Goal: Use online tool/utility: Utilize a website feature to perform a specific function

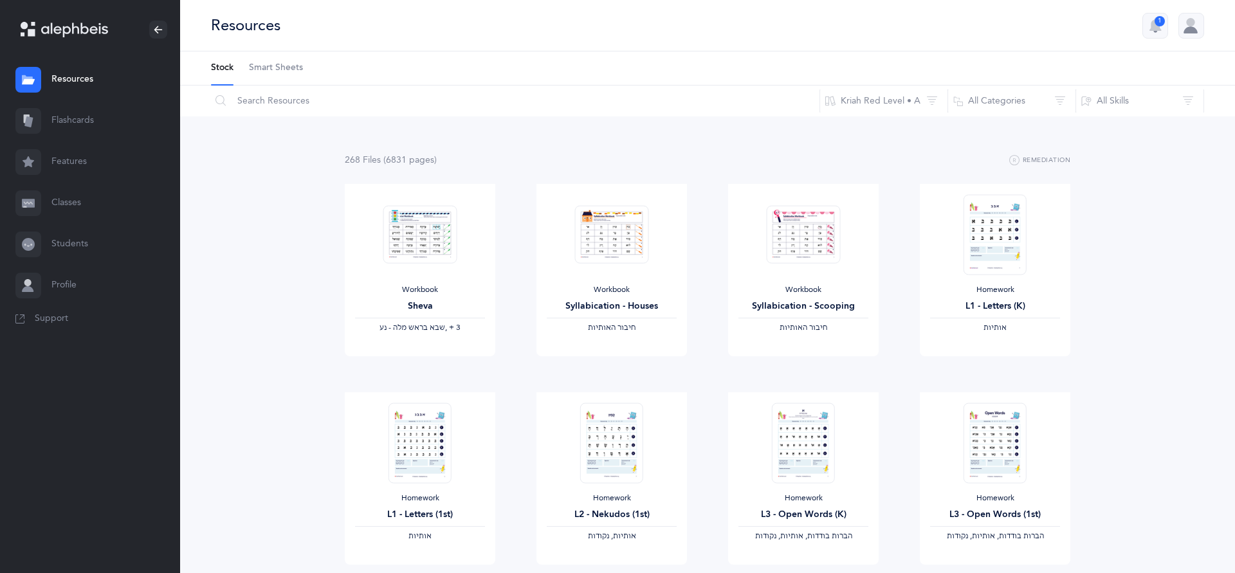
click at [68, 123] on link "Flashcards" at bounding box center [90, 120] width 180 height 41
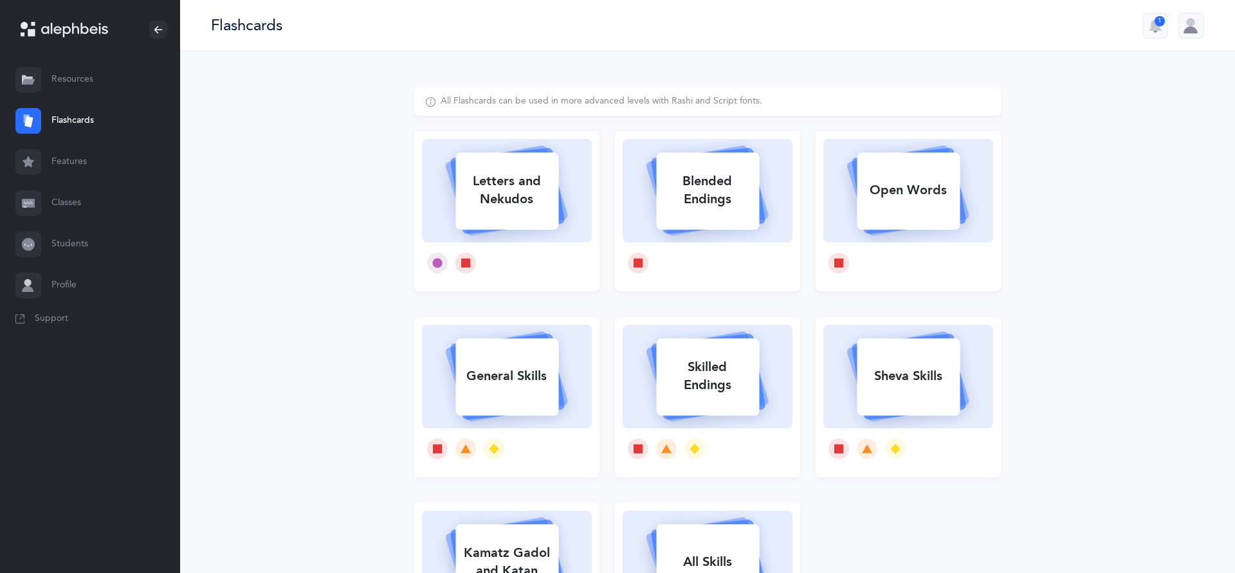
click at [498, 184] on div "Letters and Nekudos" at bounding box center [506, 190] width 103 height 51
select select
select select "single"
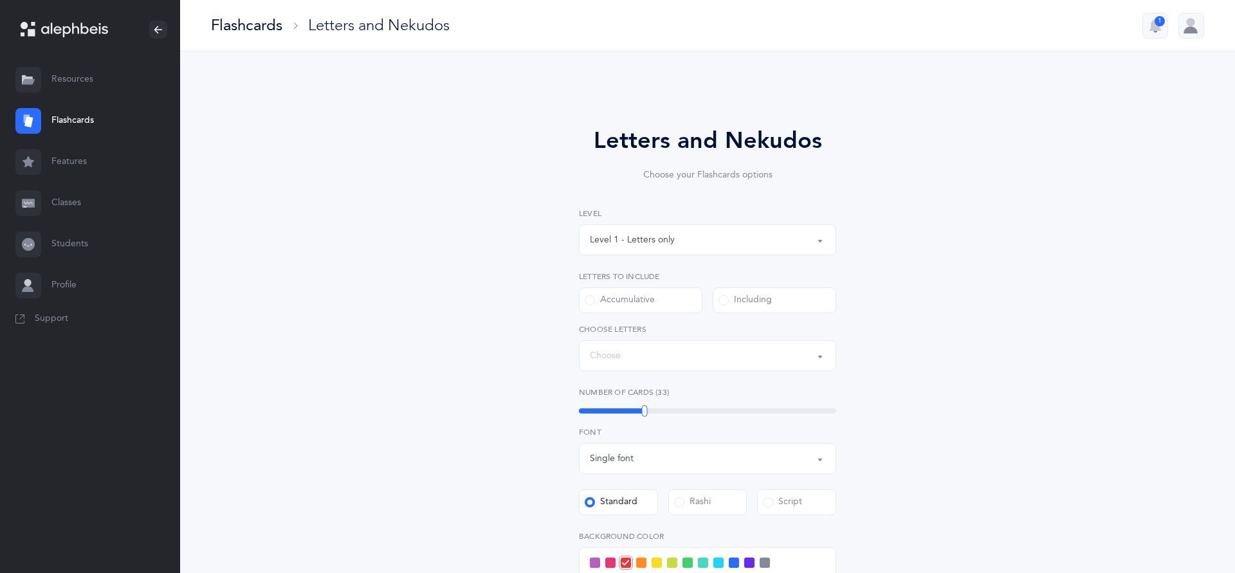
select select "27"
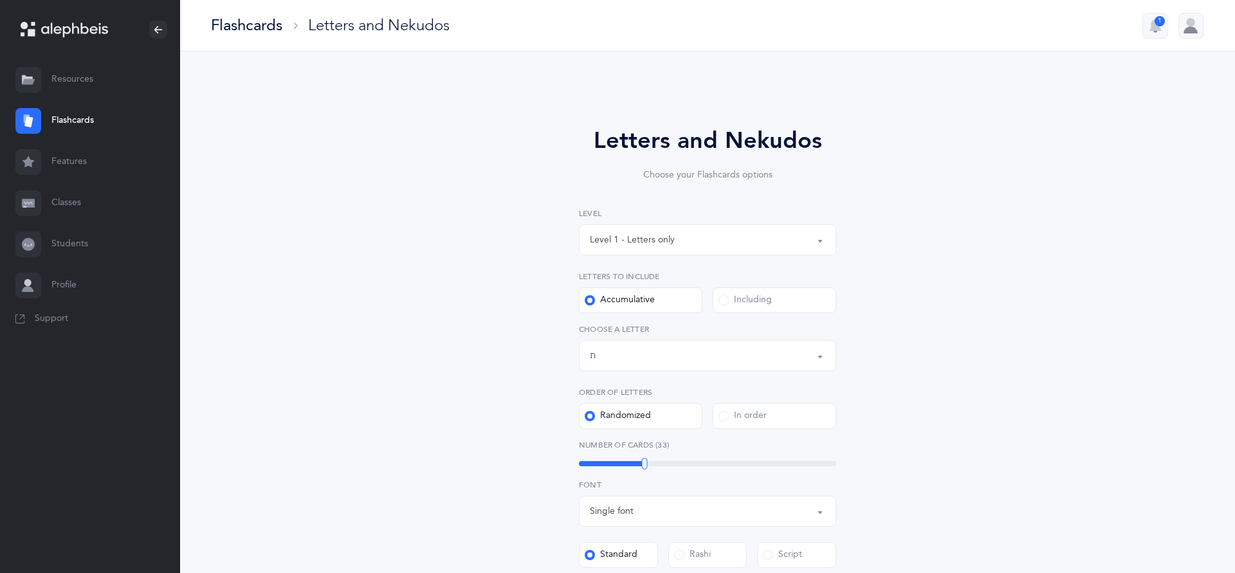
click at [812, 352] on div "Letters up until: ת" at bounding box center [707, 356] width 235 height 22
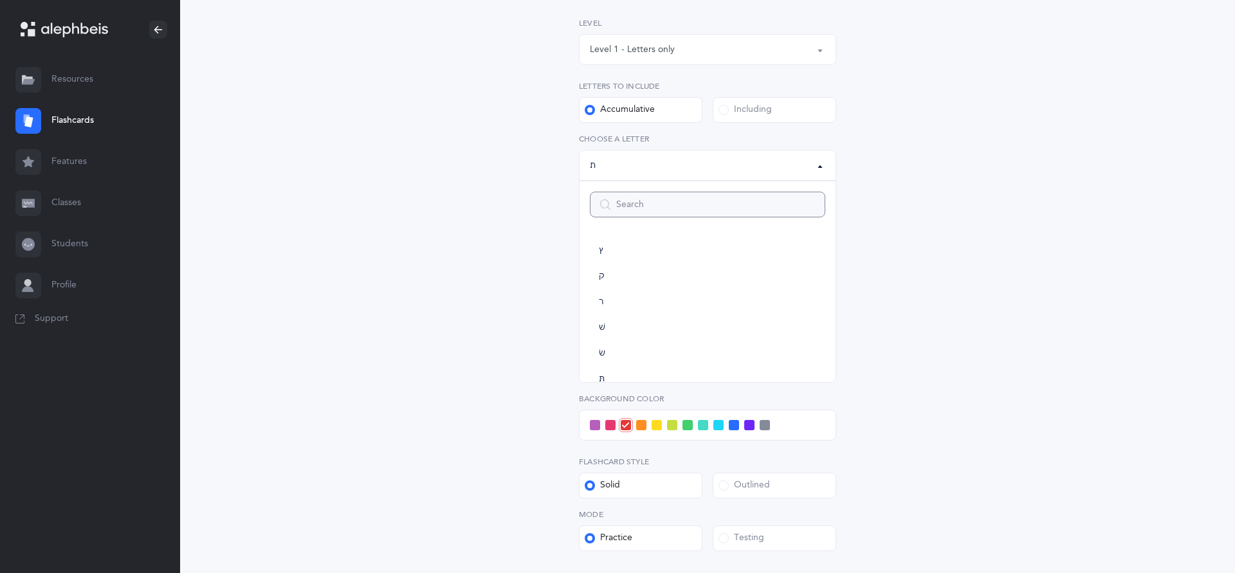
scroll to position [641, 0]
click at [547, 275] on div "Letters and Nekudos Choose your Flashcards options Level 1 - Letters only Level…" at bounding box center [707, 273] width 329 height 680
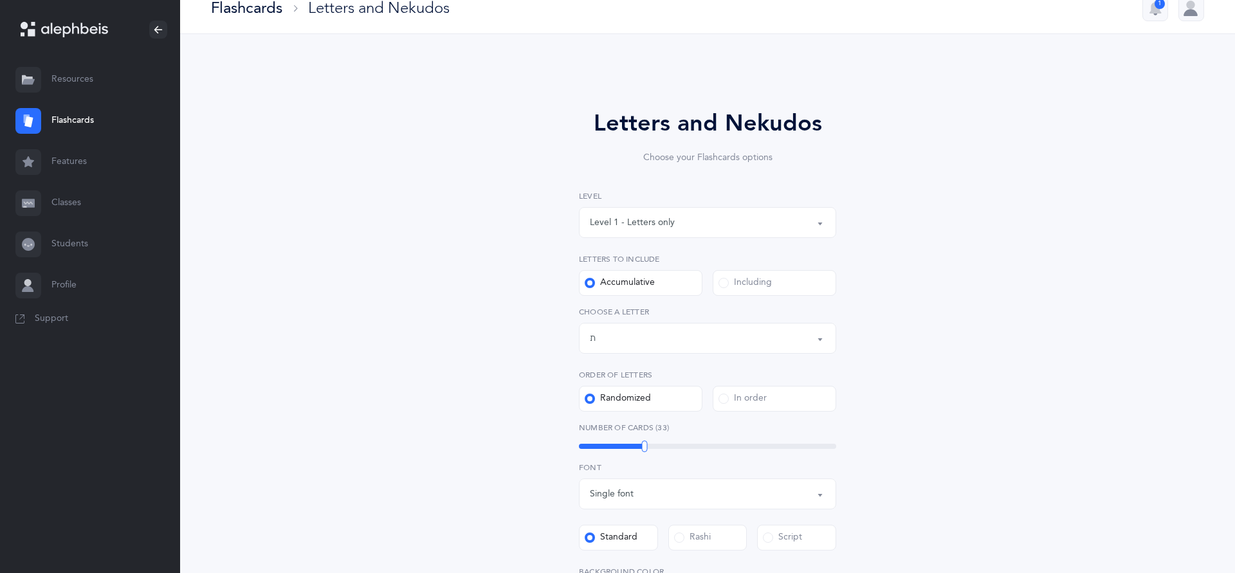
scroll to position [19, 0]
click at [592, 224] on div "Level 1 - Letters only" at bounding box center [632, 222] width 85 height 14
click at [595, 229] on div "Level 1 - Letters only" at bounding box center [707, 221] width 235 height 22
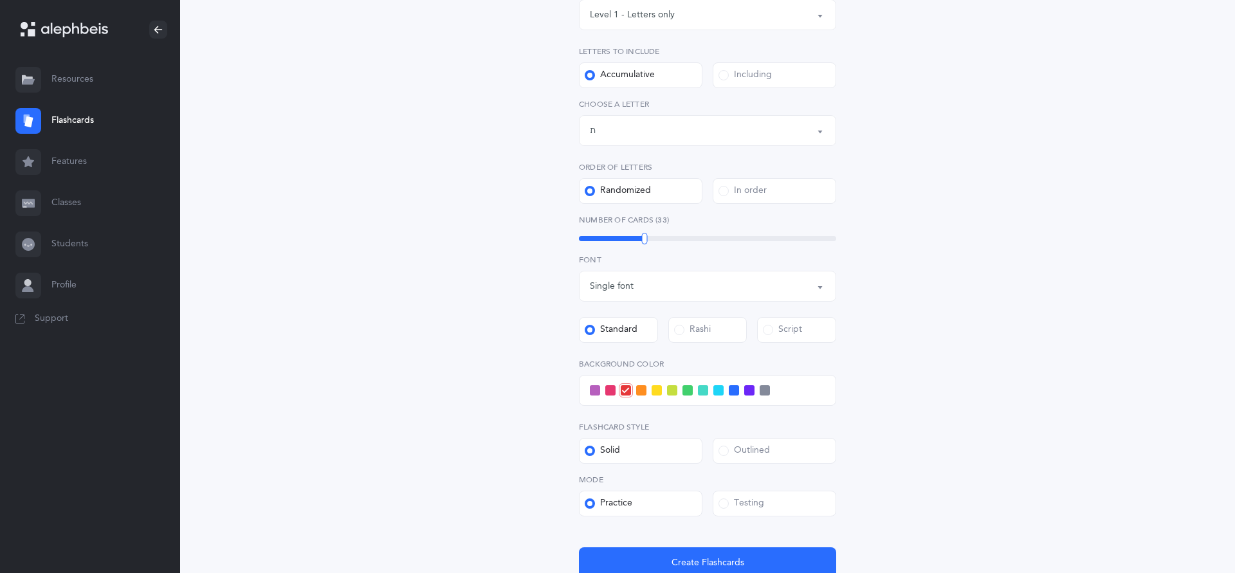
scroll to position [271, 0]
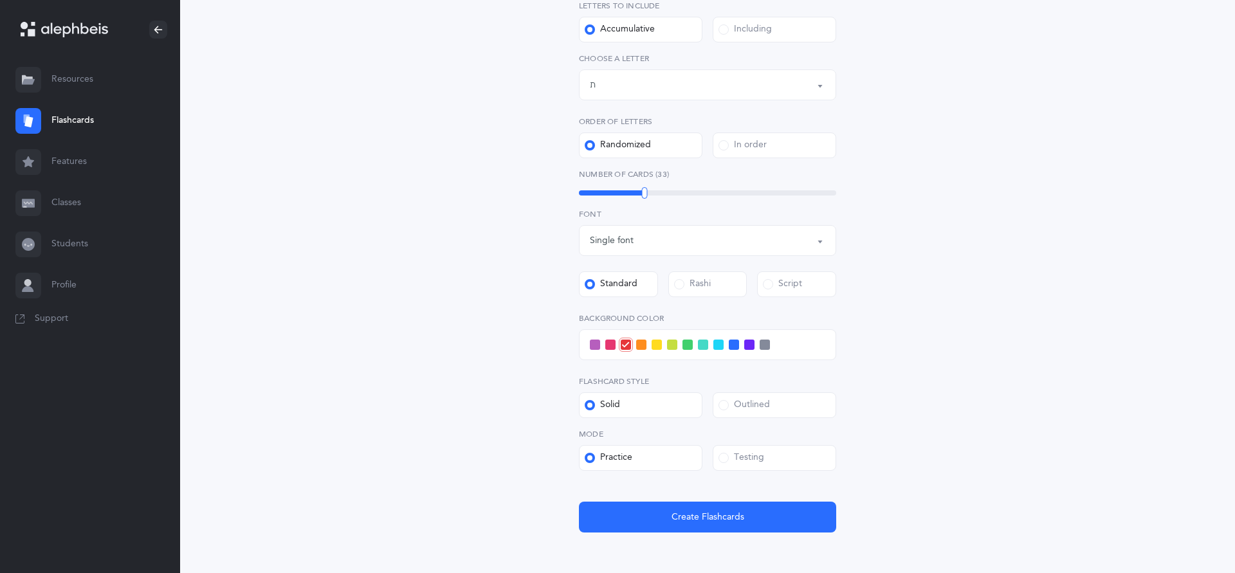
click at [656, 518] on button "Create Flashcards" at bounding box center [707, 517] width 257 height 31
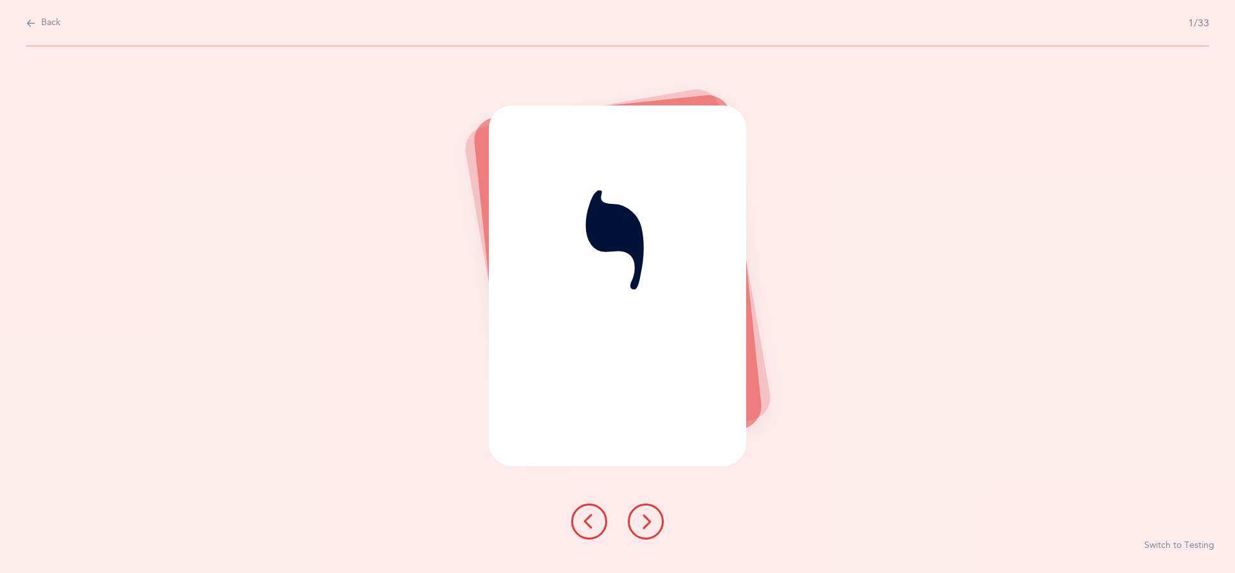
scroll to position [0, 0]
click at [648, 529] on icon at bounding box center [645, 521] width 15 height 15
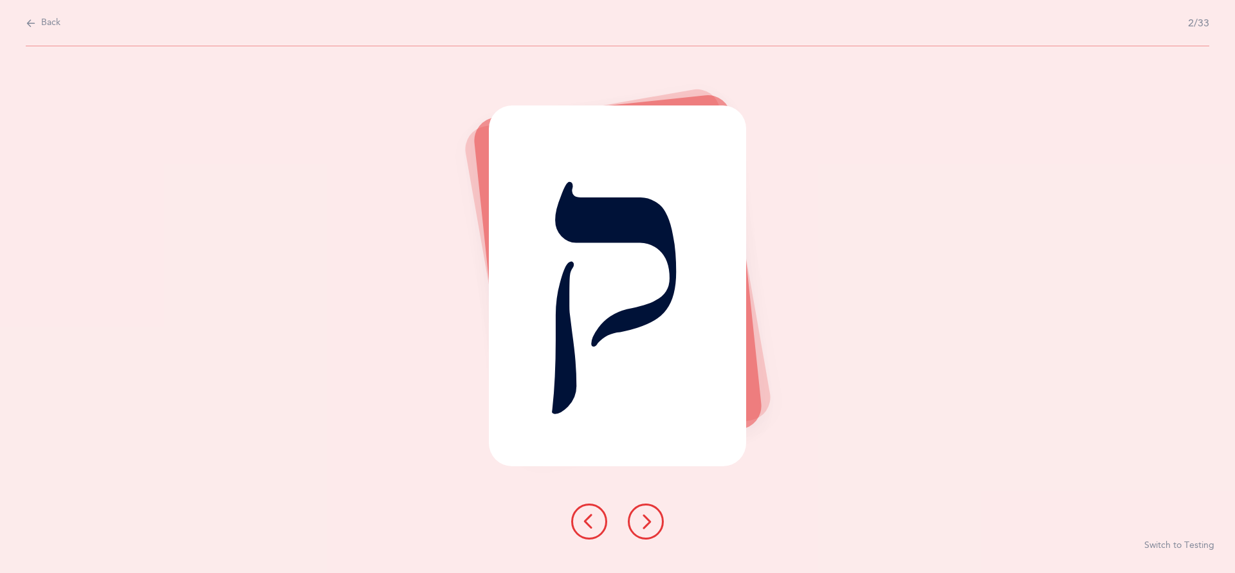
click at [654, 540] on button at bounding box center [646, 522] width 36 height 36
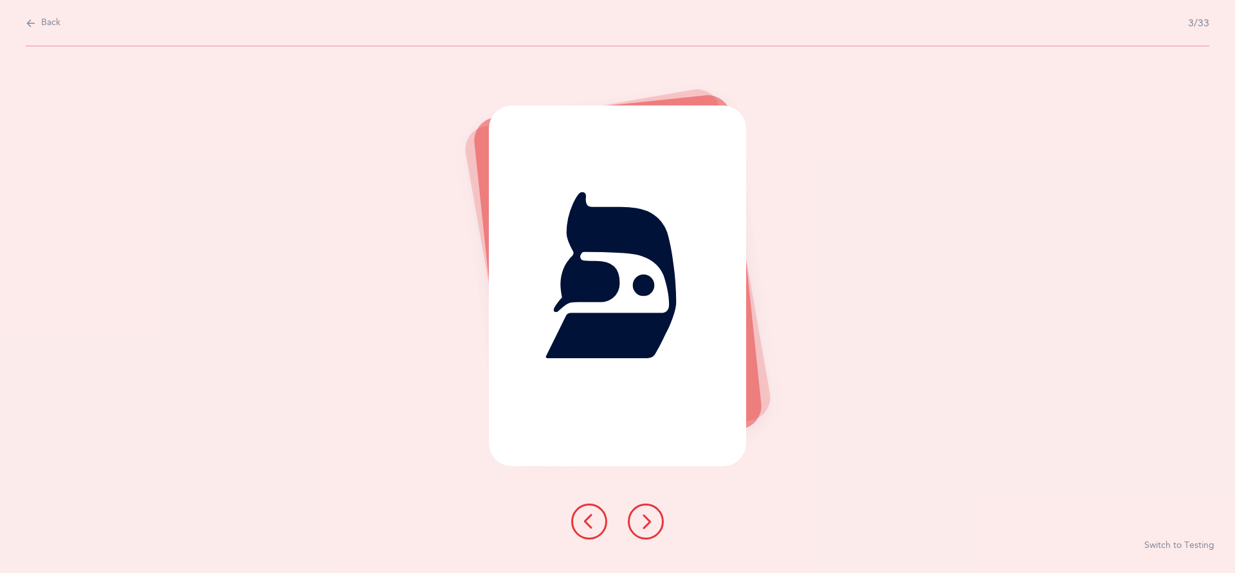
click at [650, 529] on icon at bounding box center [645, 521] width 15 height 15
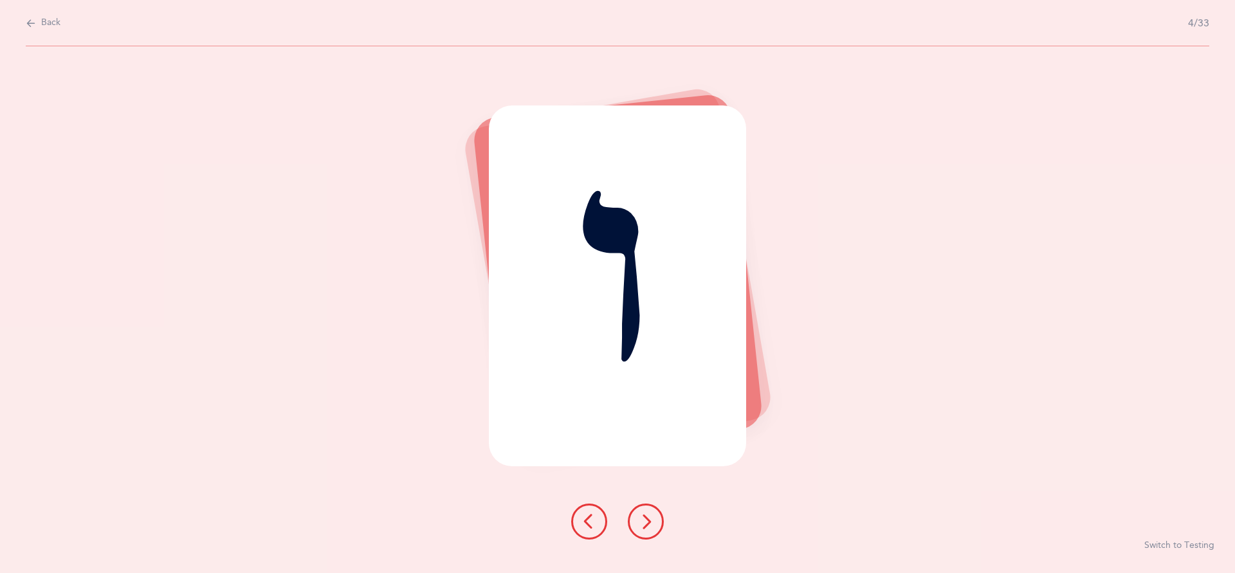
click at [649, 529] on icon at bounding box center [645, 521] width 15 height 15
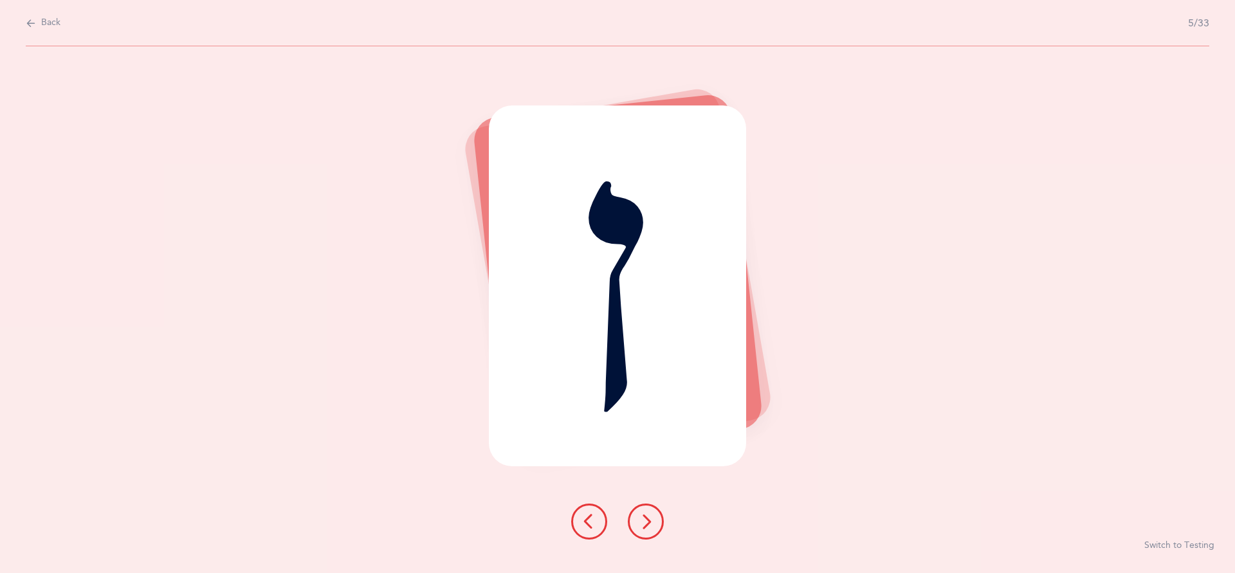
click at [648, 540] on button at bounding box center [646, 522] width 36 height 36
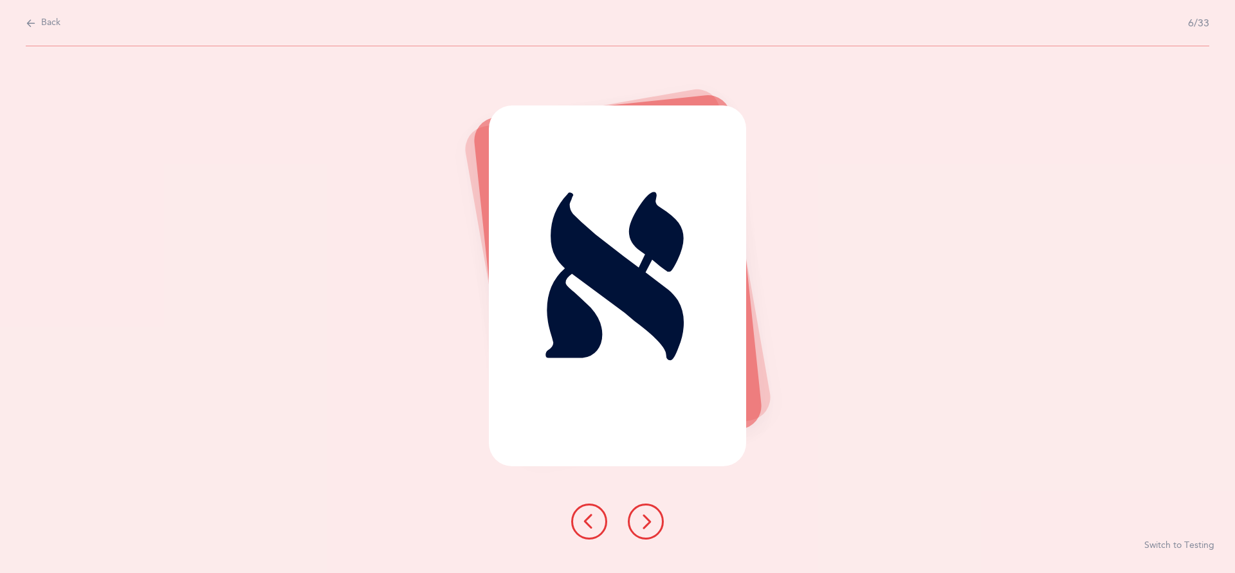
click at [637, 540] on button at bounding box center [646, 522] width 36 height 36
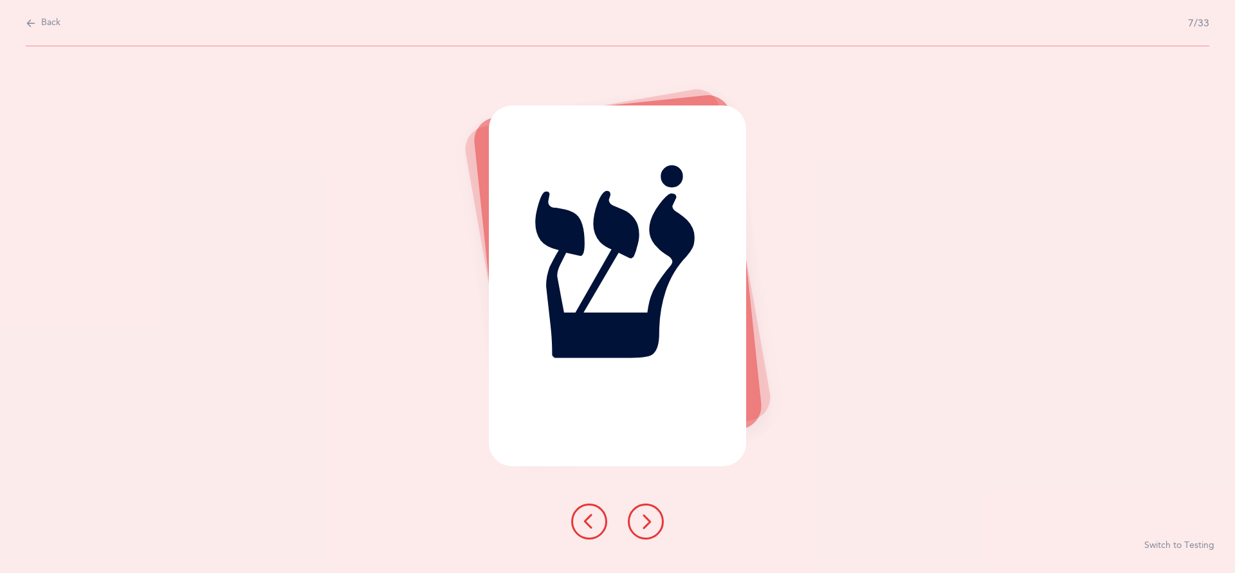
click at [643, 529] on icon at bounding box center [645, 521] width 15 height 15
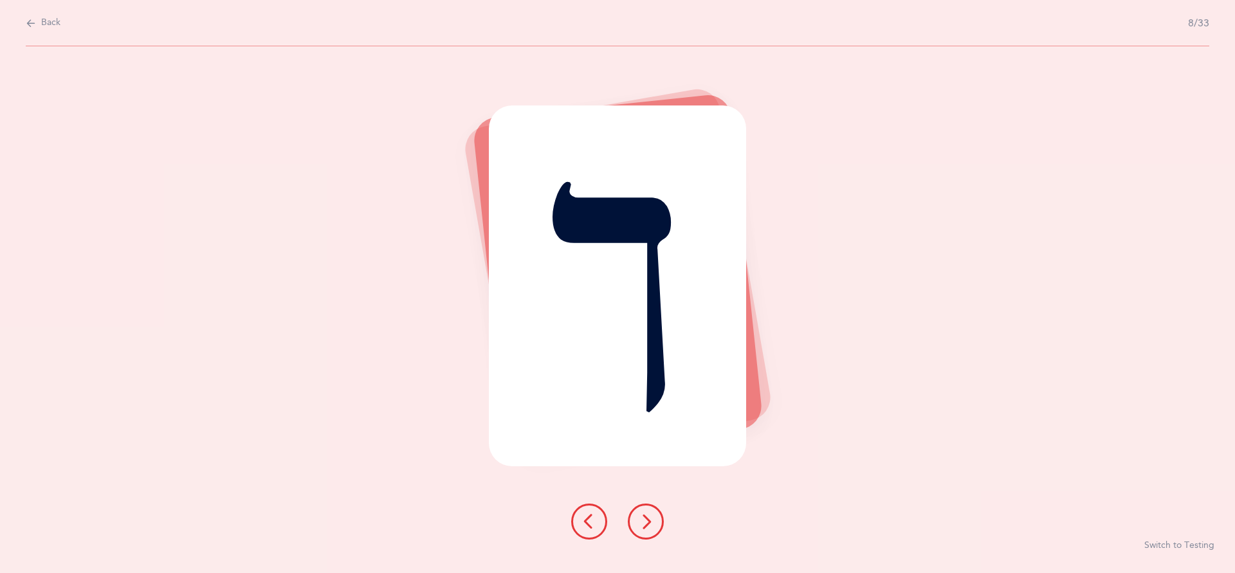
click at [638, 529] on icon at bounding box center [645, 521] width 15 height 15
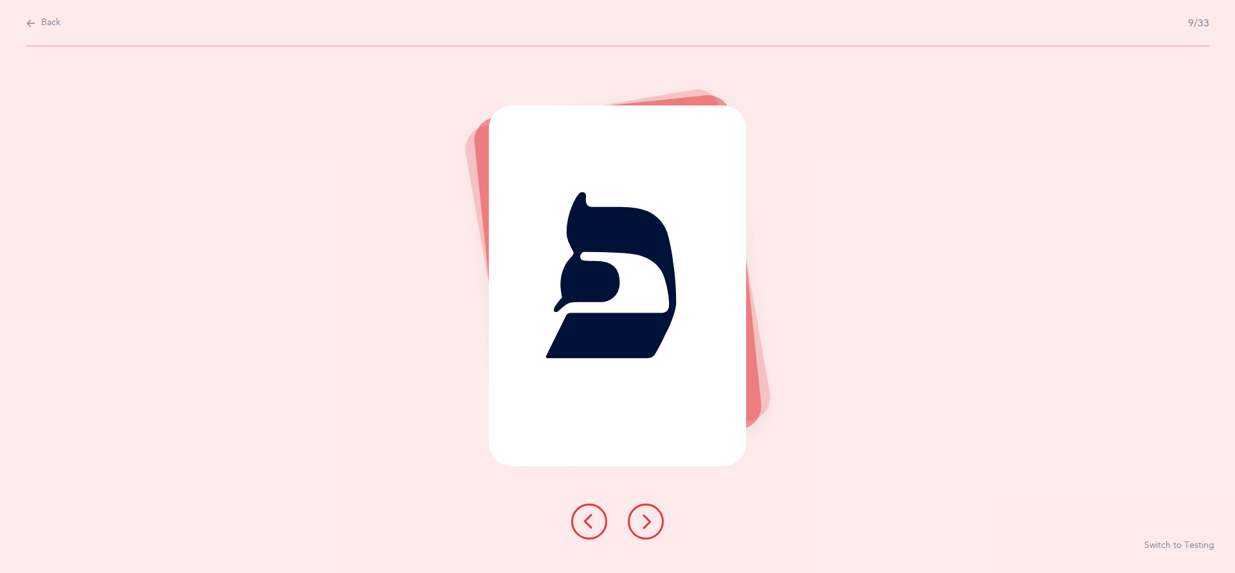
click at [634, 540] on button at bounding box center [646, 522] width 36 height 36
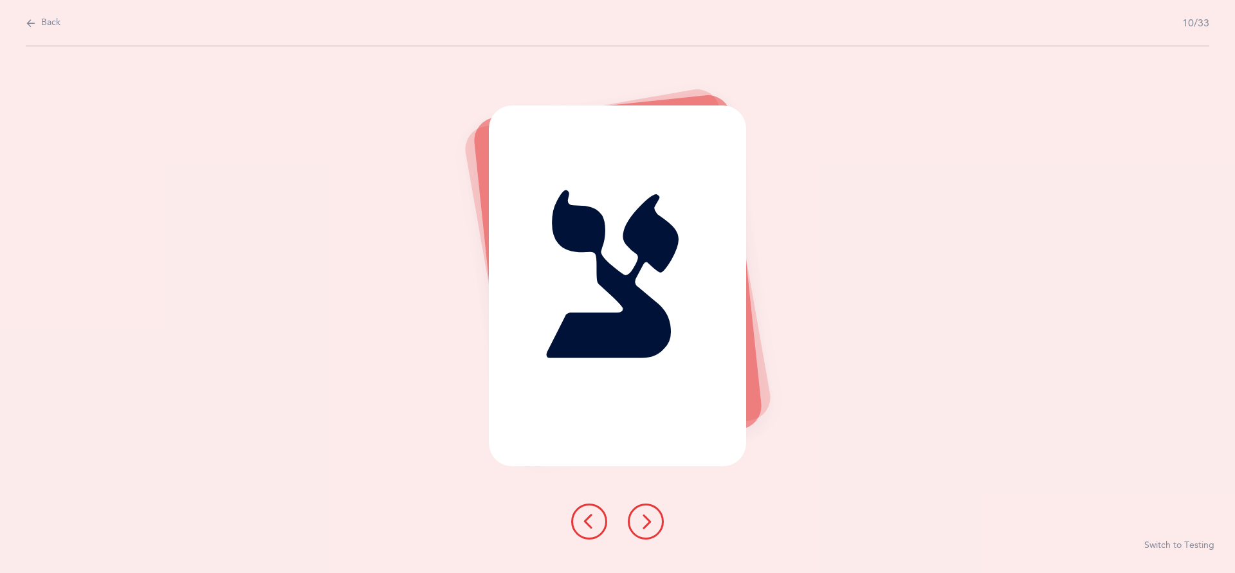
click at [640, 529] on icon at bounding box center [645, 521] width 15 height 15
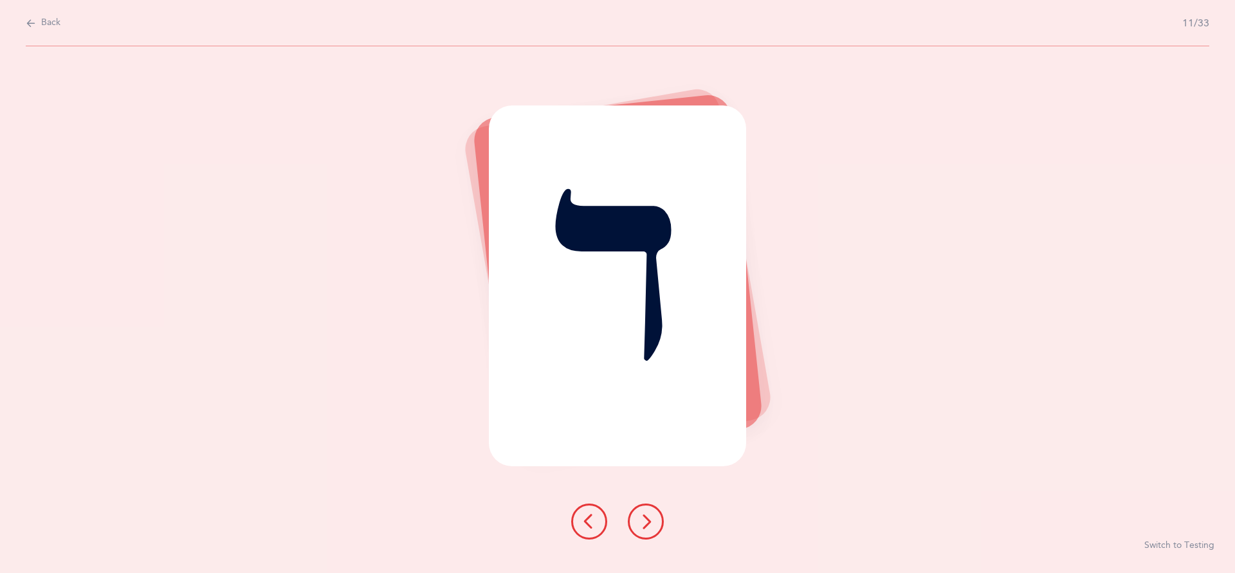
click at [645, 529] on icon at bounding box center [645, 521] width 15 height 15
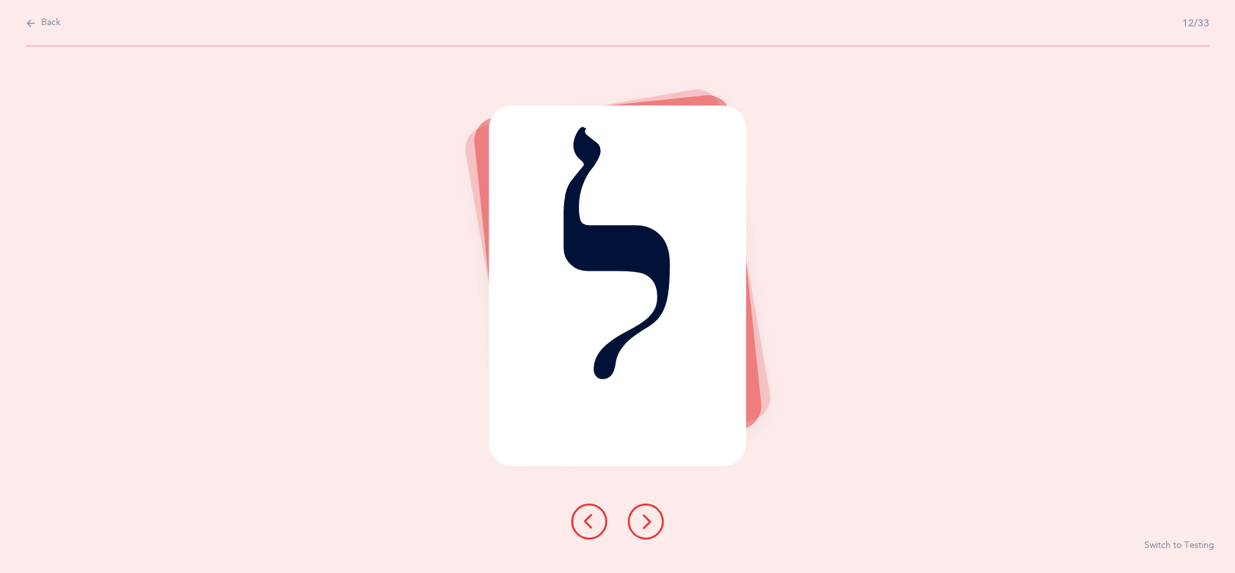
click at [648, 529] on icon at bounding box center [645, 521] width 15 height 15
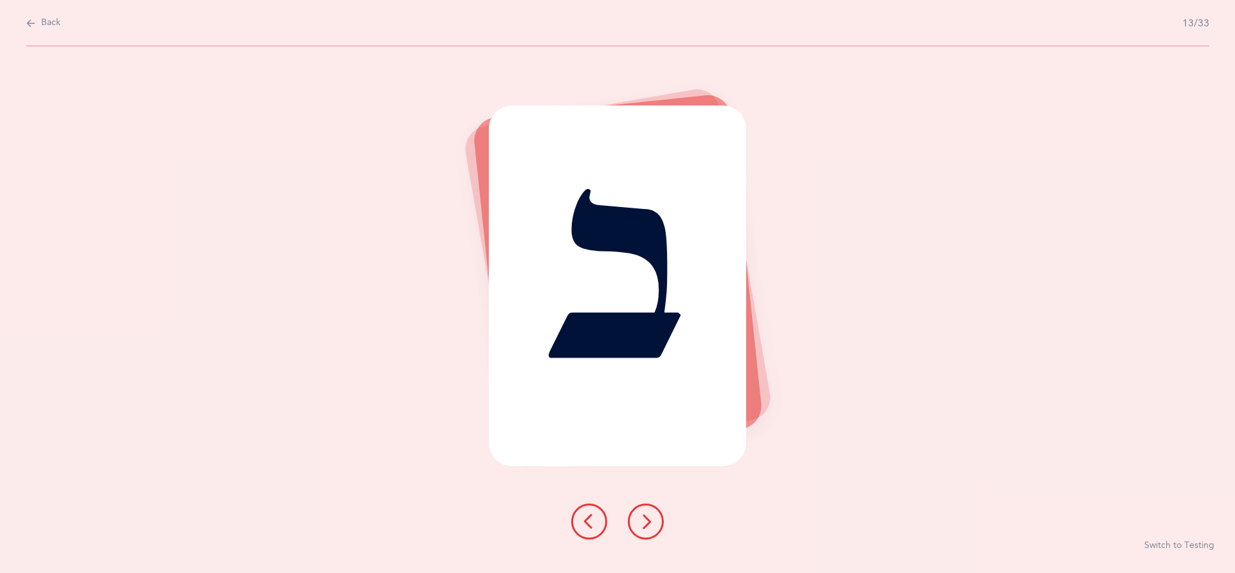
click at [645, 529] on icon at bounding box center [645, 521] width 15 height 15
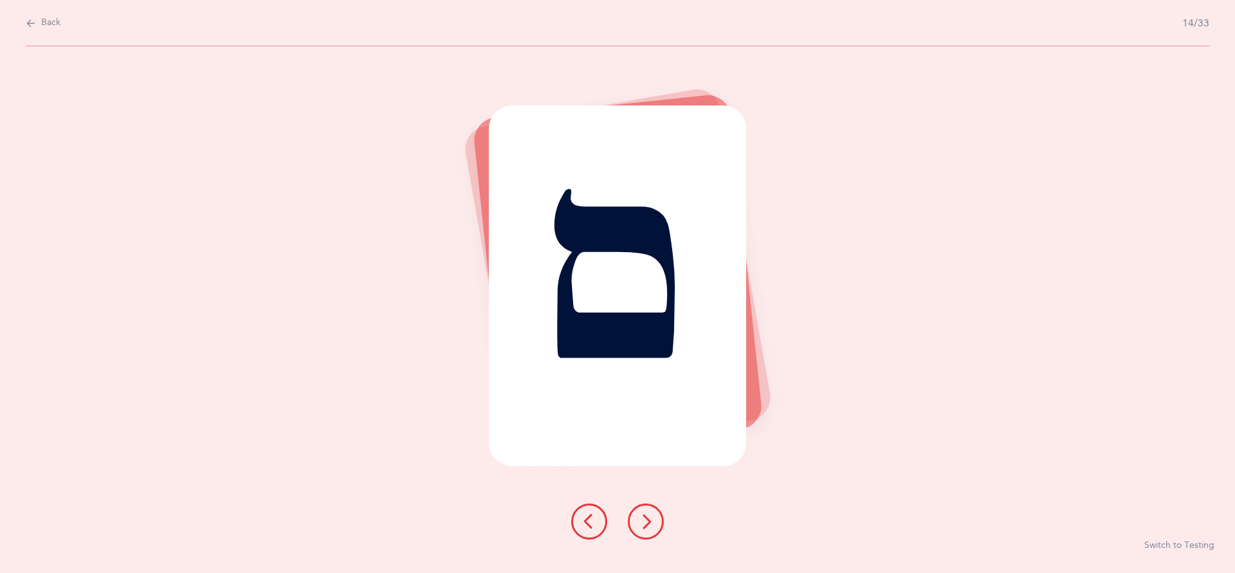
click at [646, 529] on icon at bounding box center [645, 521] width 15 height 15
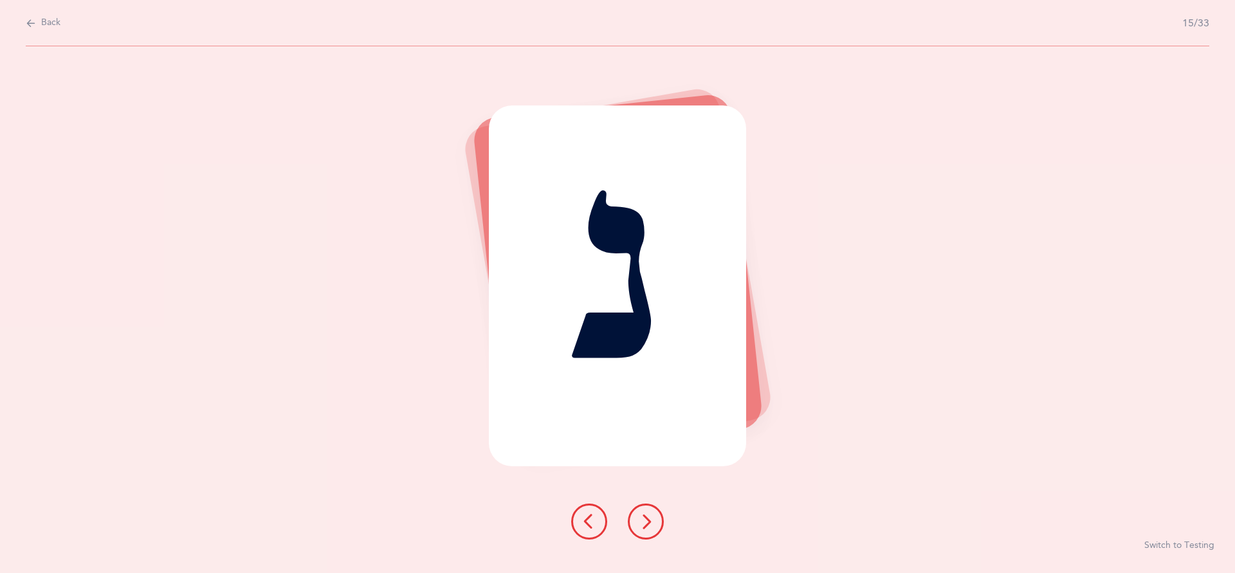
click at [641, 529] on icon at bounding box center [645, 521] width 15 height 15
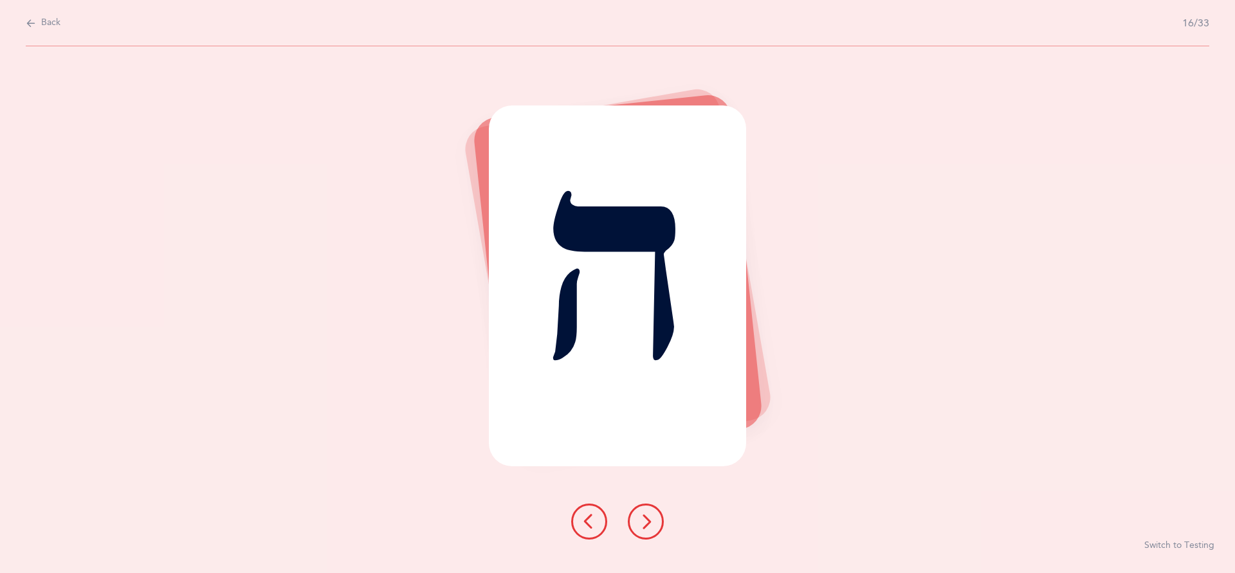
click at [649, 529] on icon at bounding box center [645, 521] width 15 height 15
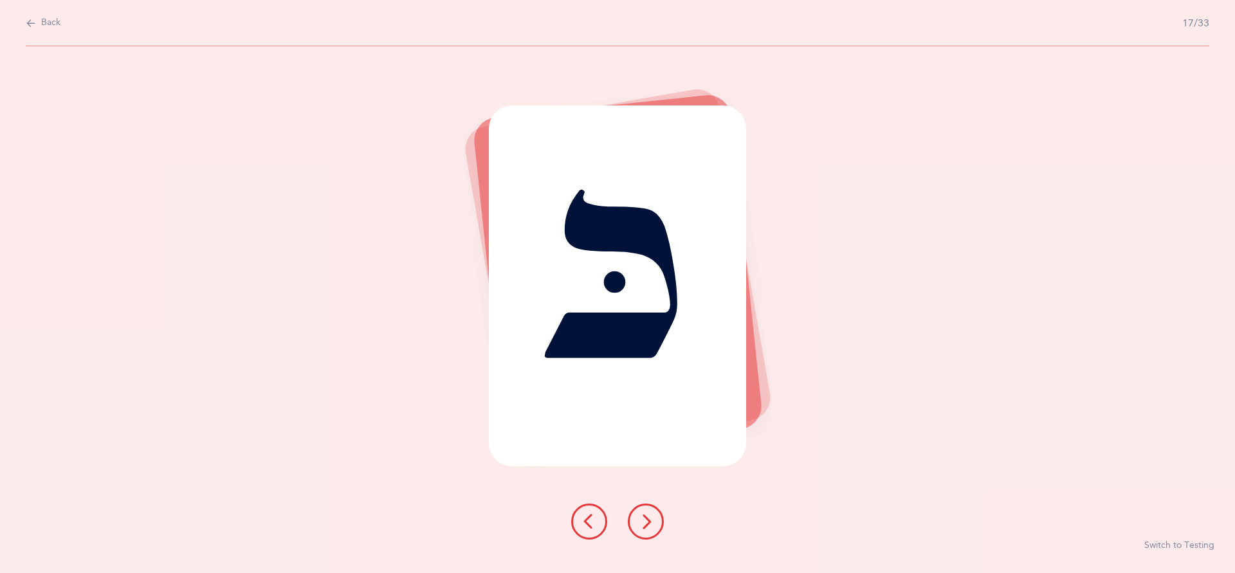
click at [643, 529] on icon at bounding box center [645, 521] width 15 height 15
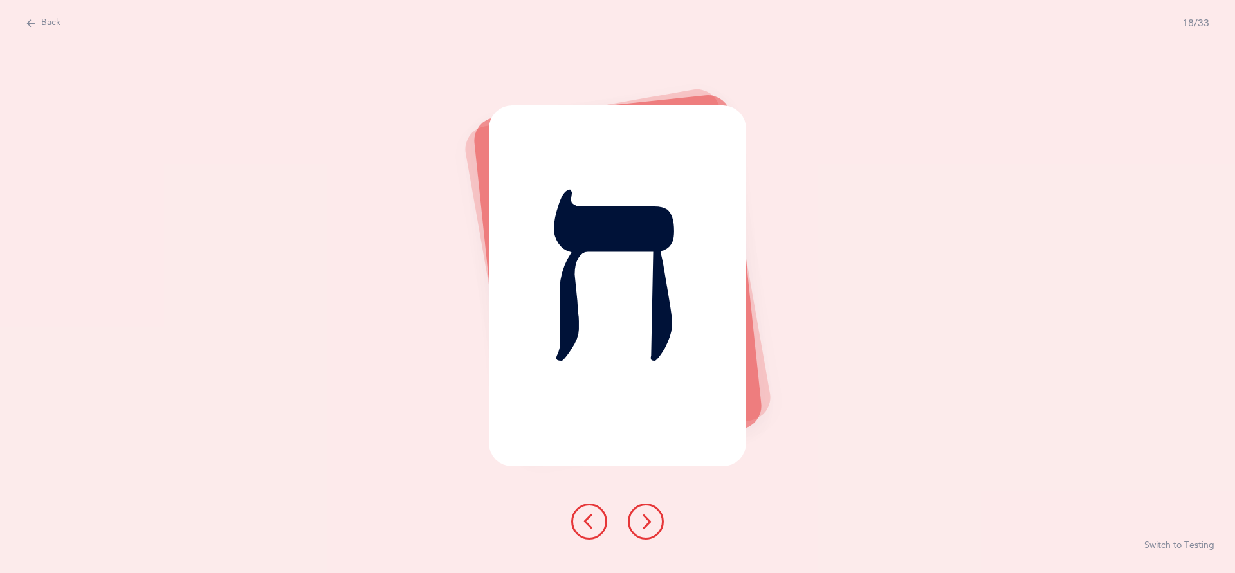
click at [646, 529] on icon at bounding box center [645, 521] width 15 height 15
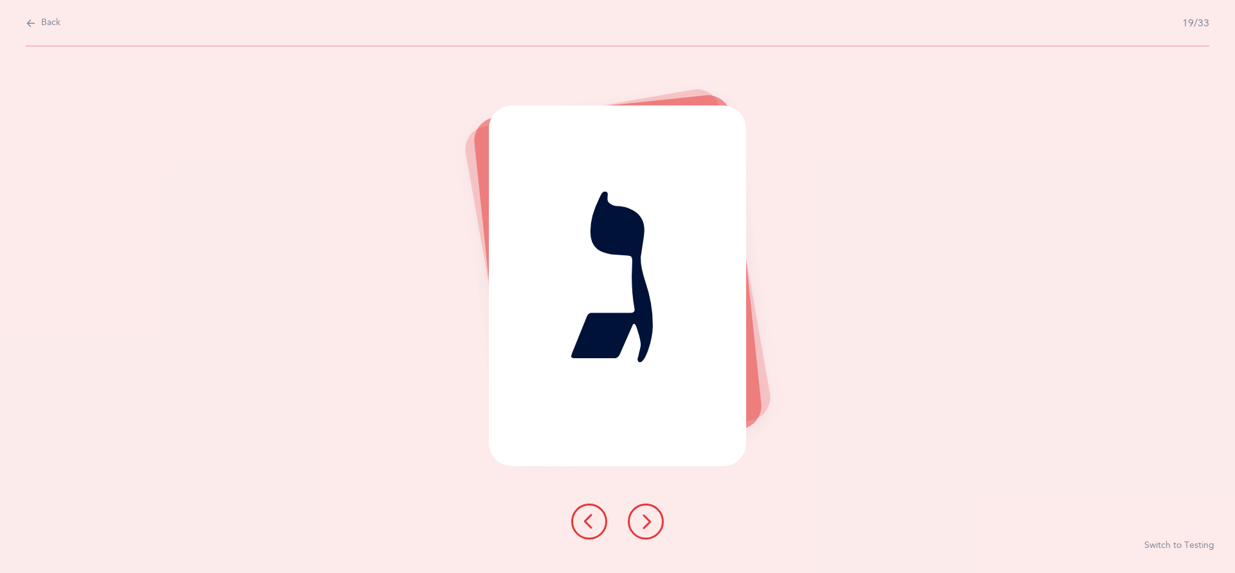
click at [648, 529] on icon at bounding box center [645, 521] width 15 height 15
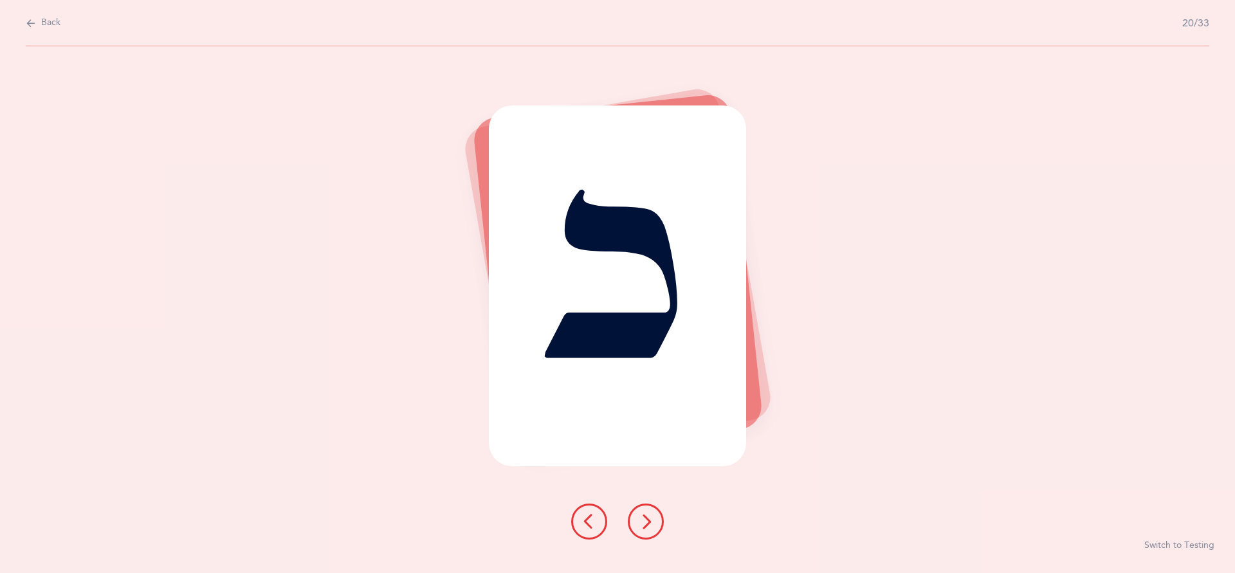
click at [637, 540] on button at bounding box center [646, 522] width 36 height 36
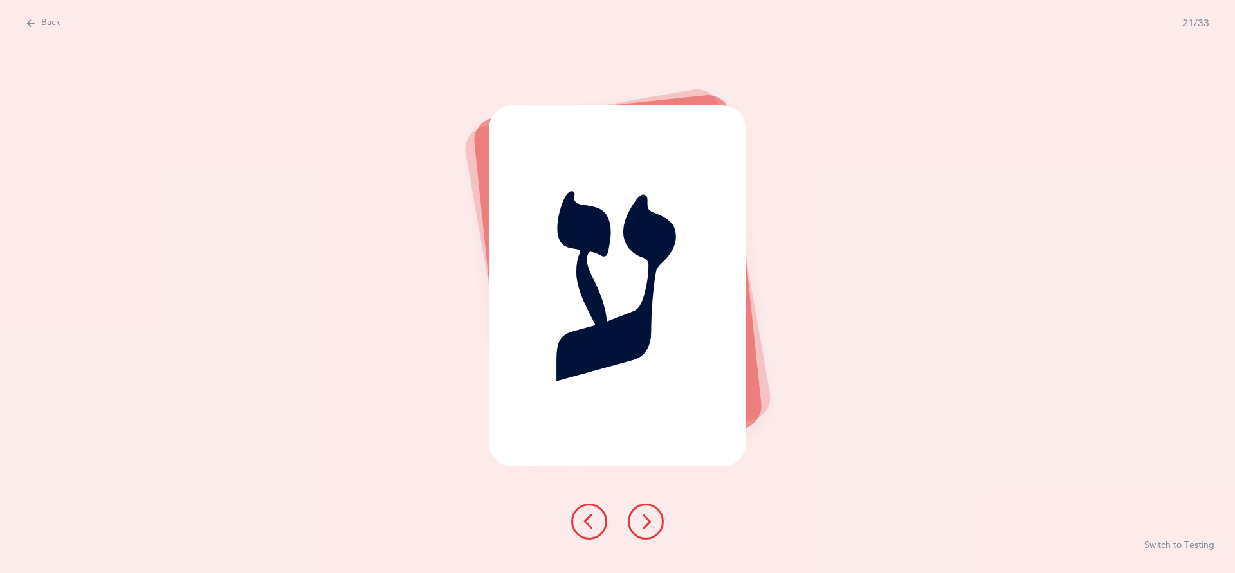
click at [645, 529] on icon at bounding box center [645, 521] width 15 height 15
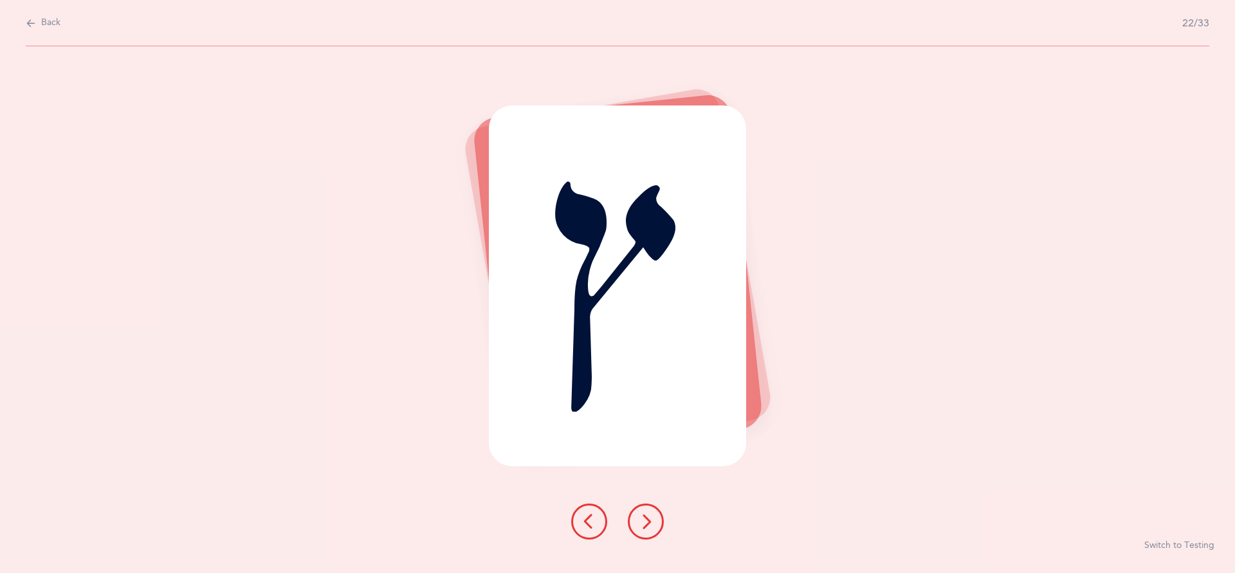
click at [638, 529] on icon at bounding box center [645, 521] width 15 height 15
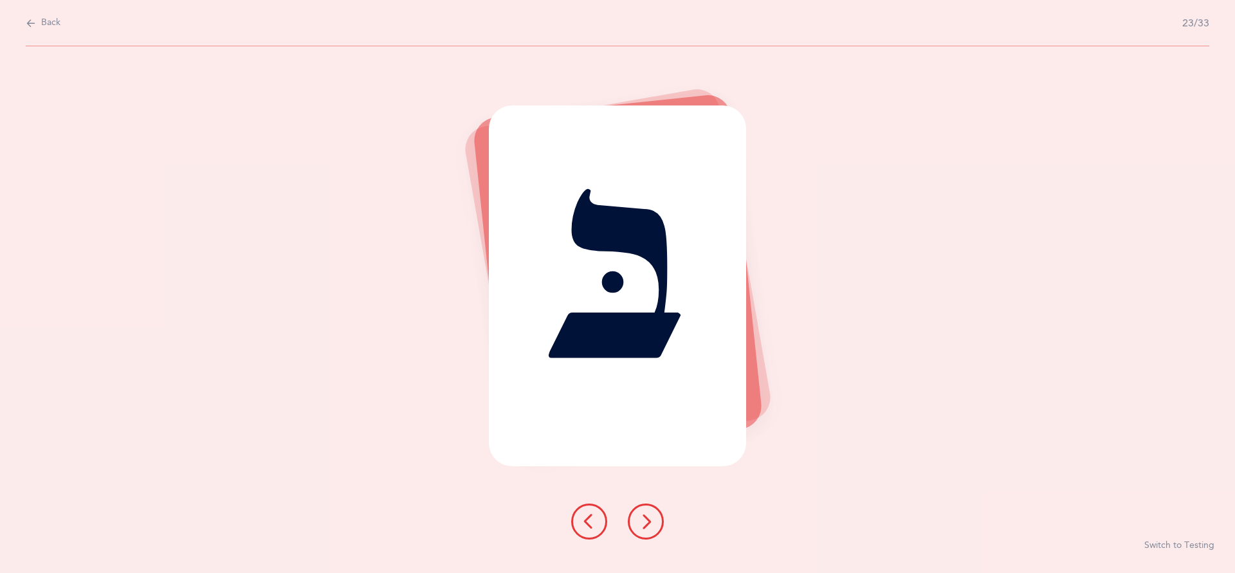
click at [640, 529] on icon at bounding box center [645, 521] width 15 height 15
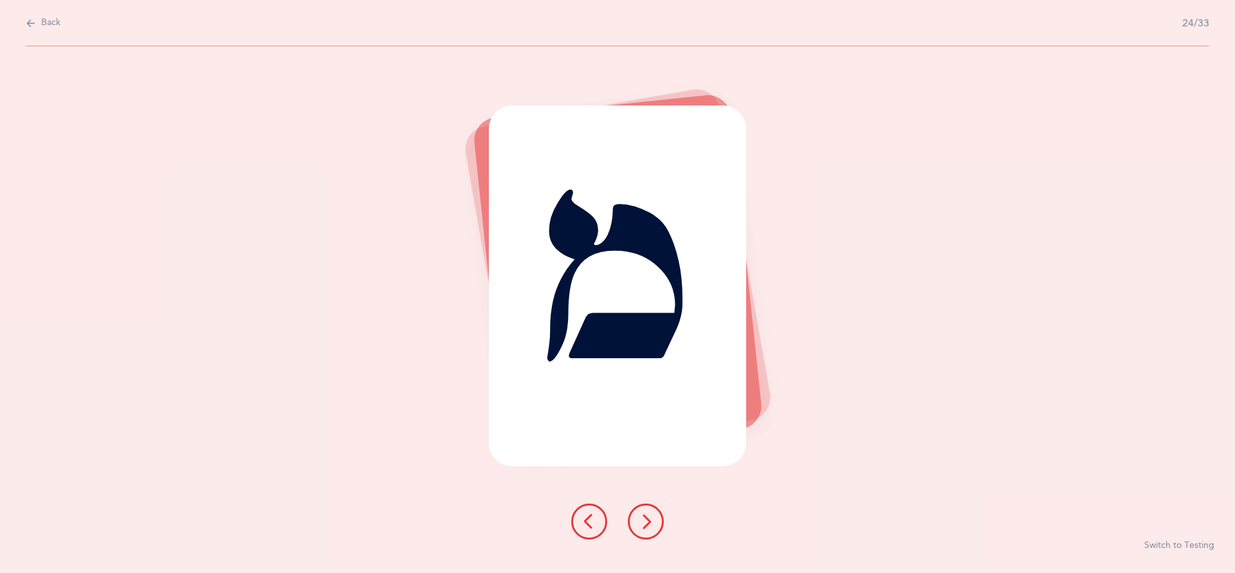
click at [645, 529] on icon at bounding box center [645, 521] width 15 height 15
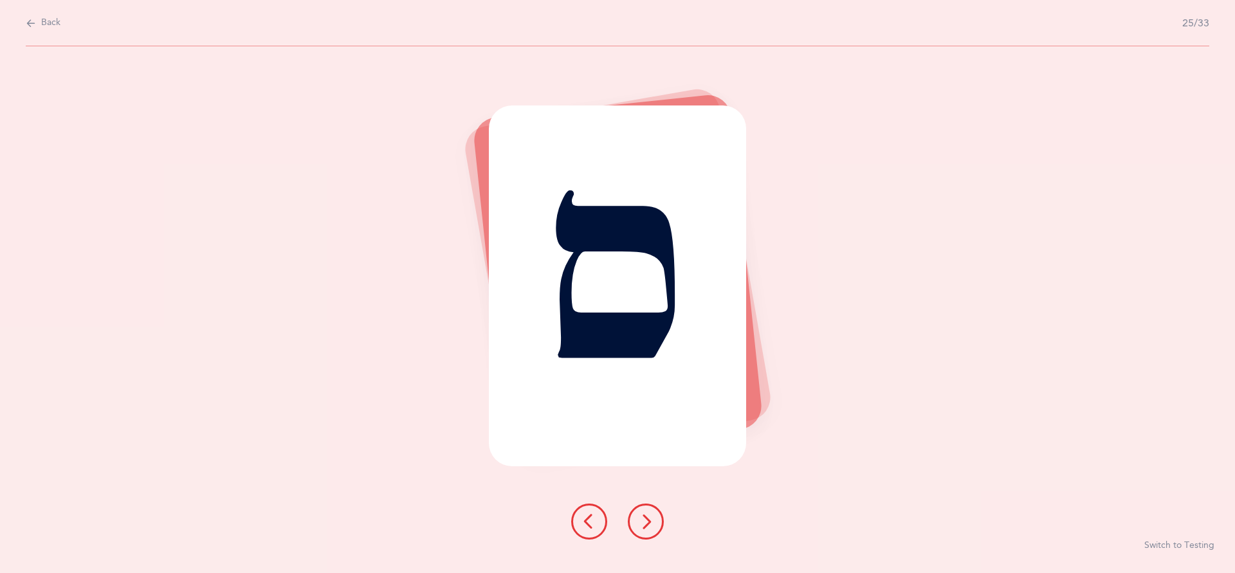
click at [641, 529] on icon at bounding box center [645, 521] width 15 height 15
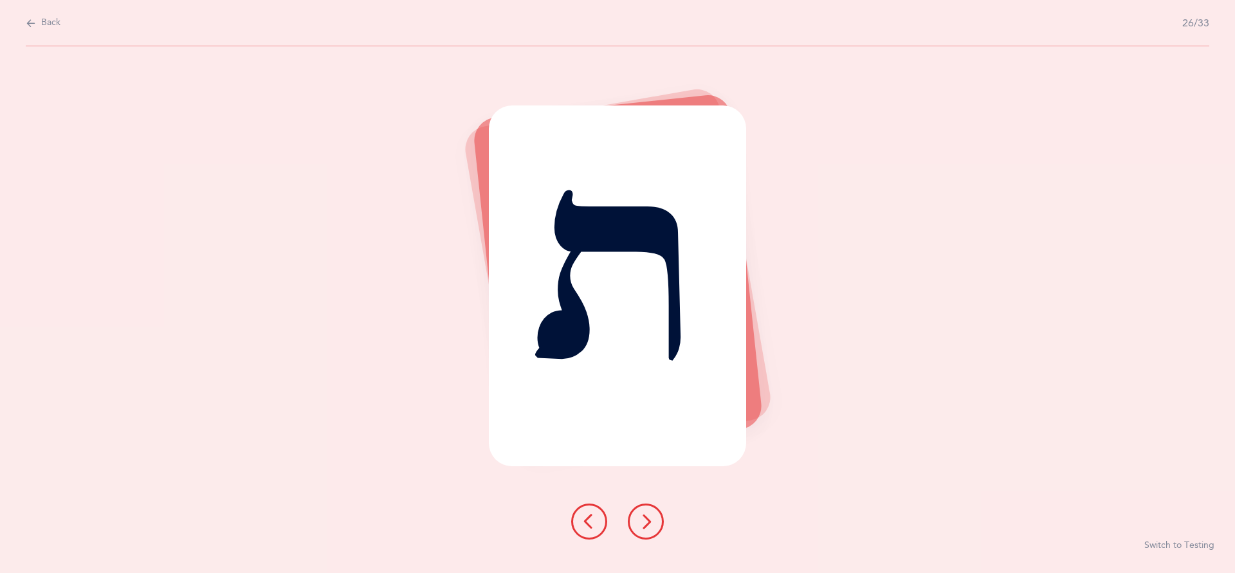
click at [658, 540] on button at bounding box center [646, 522] width 36 height 36
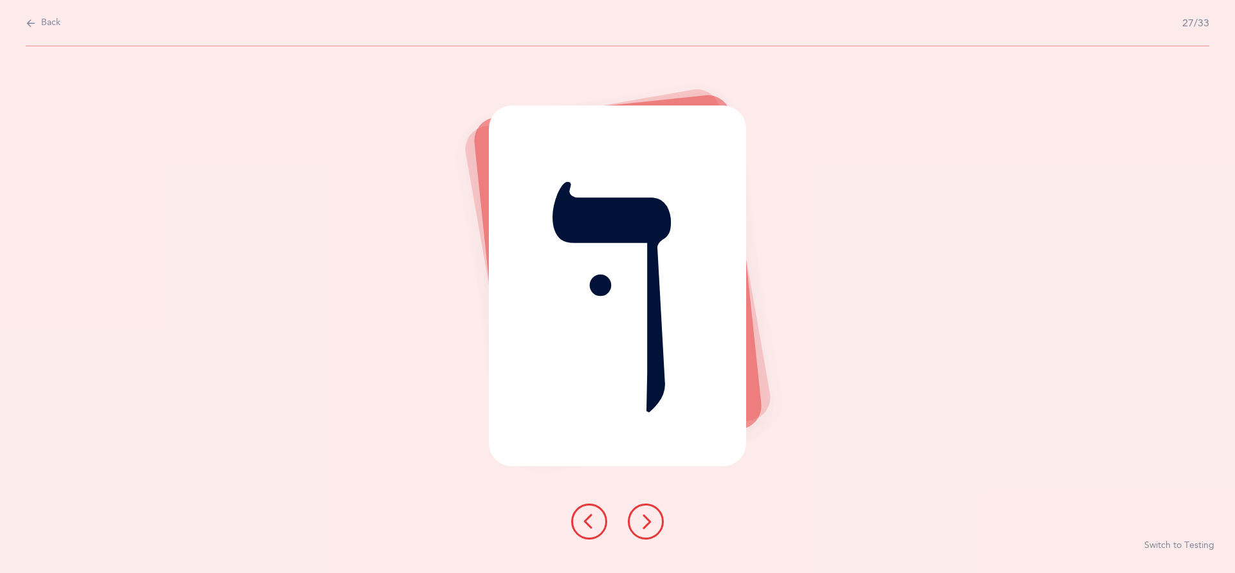
click at [650, 529] on icon at bounding box center [645, 521] width 15 height 15
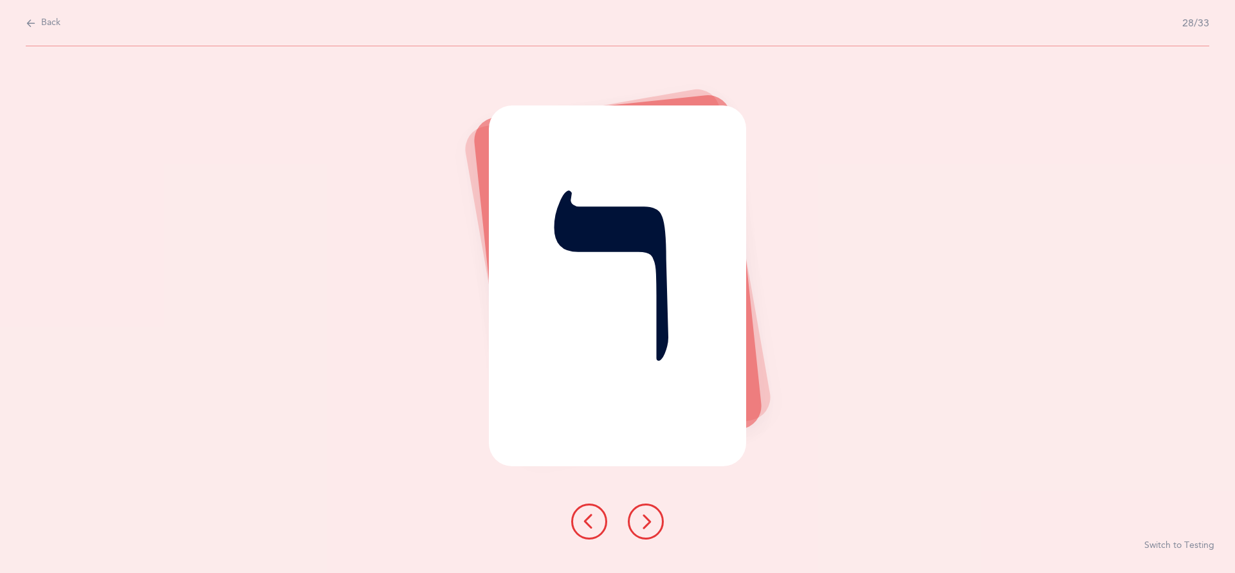
click at [657, 540] on button at bounding box center [646, 522] width 36 height 36
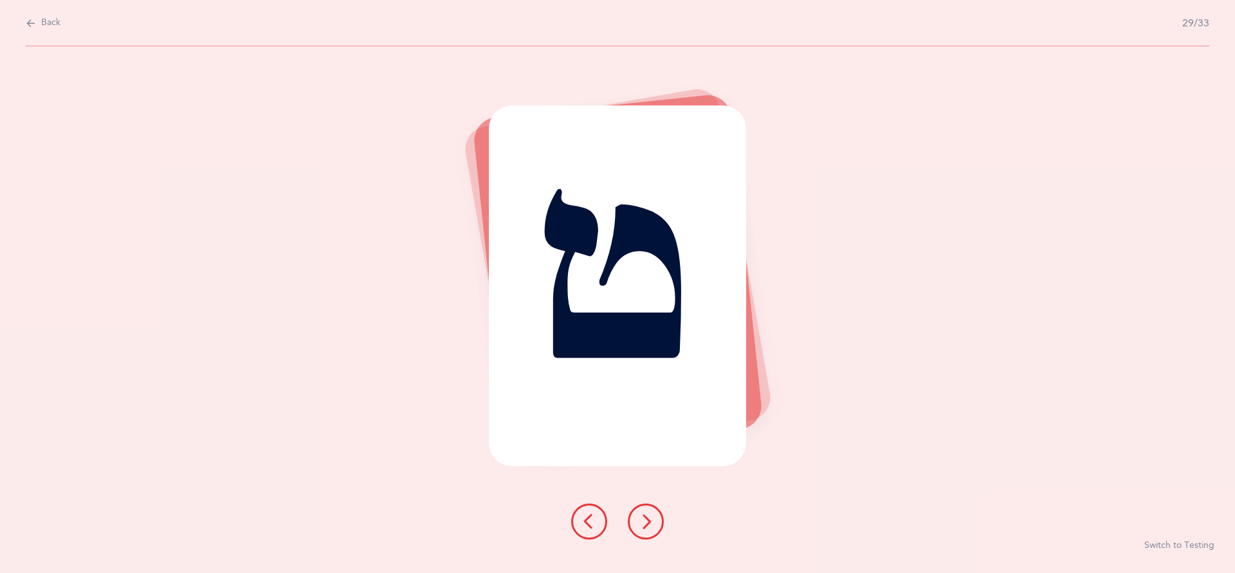
click at [632, 540] on button at bounding box center [646, 522] width 36 height 36
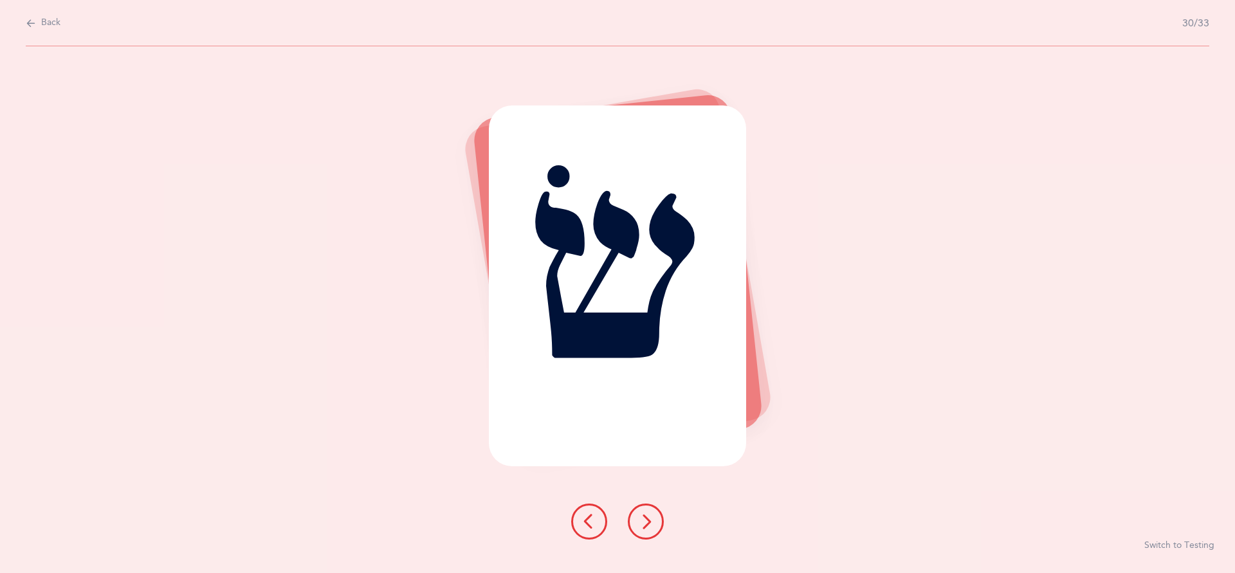
click at [648, 529] on icon at bounding box center [645, 521] width 15 height 15
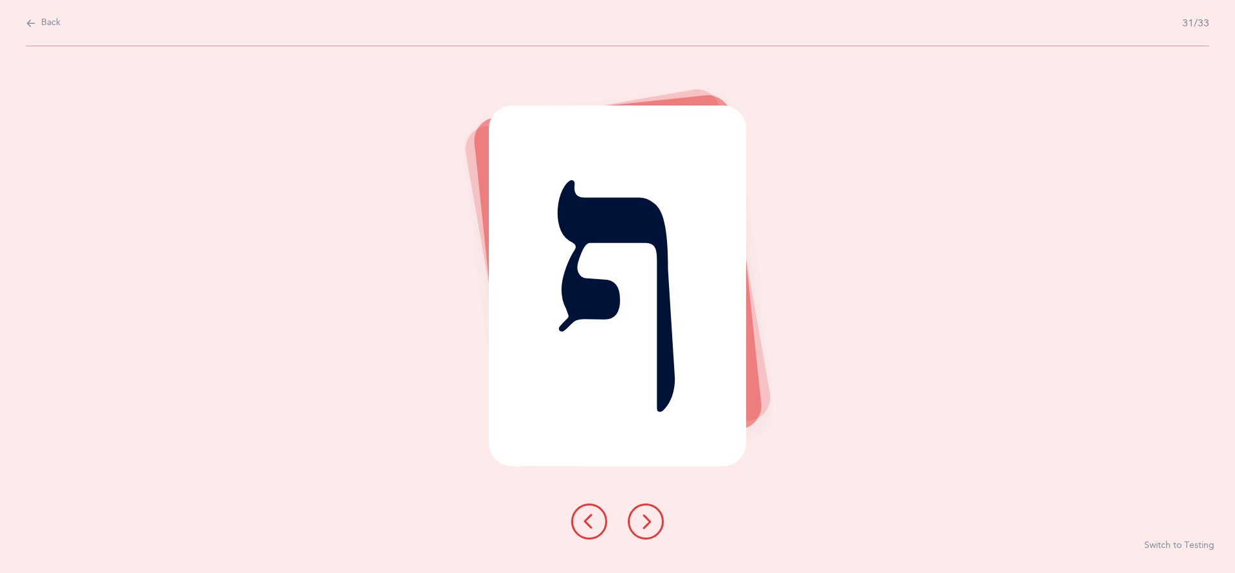
click at [640, 529] on icon at bounding box center [645, 521] width 15 height 15
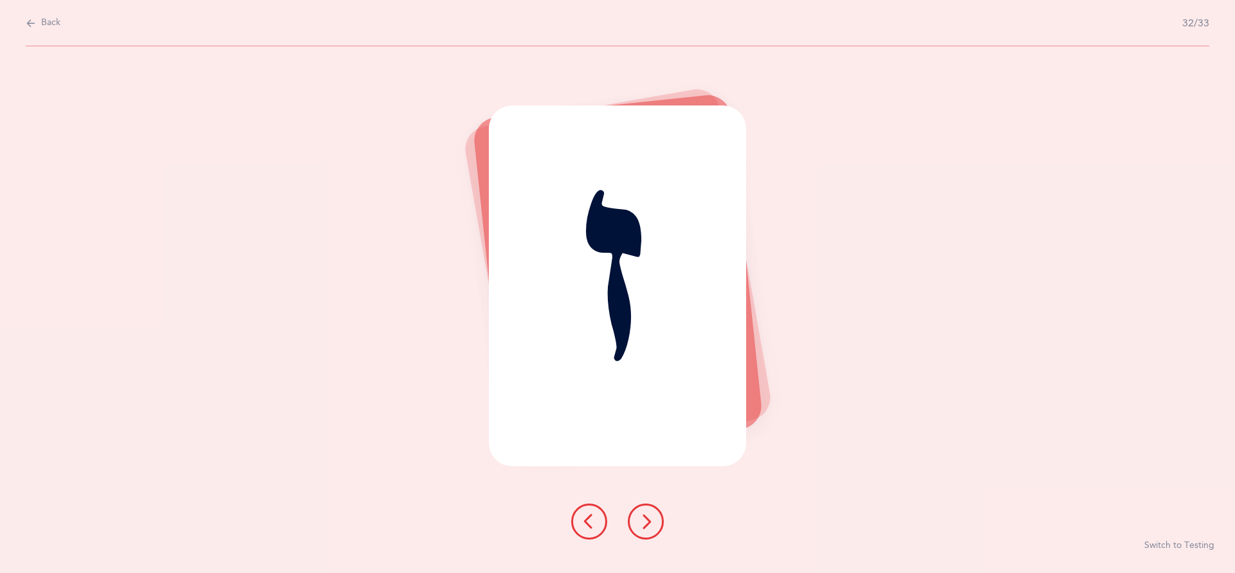
click at [641, 529] on icon at bounding box center [645, 521] width 15 height 15
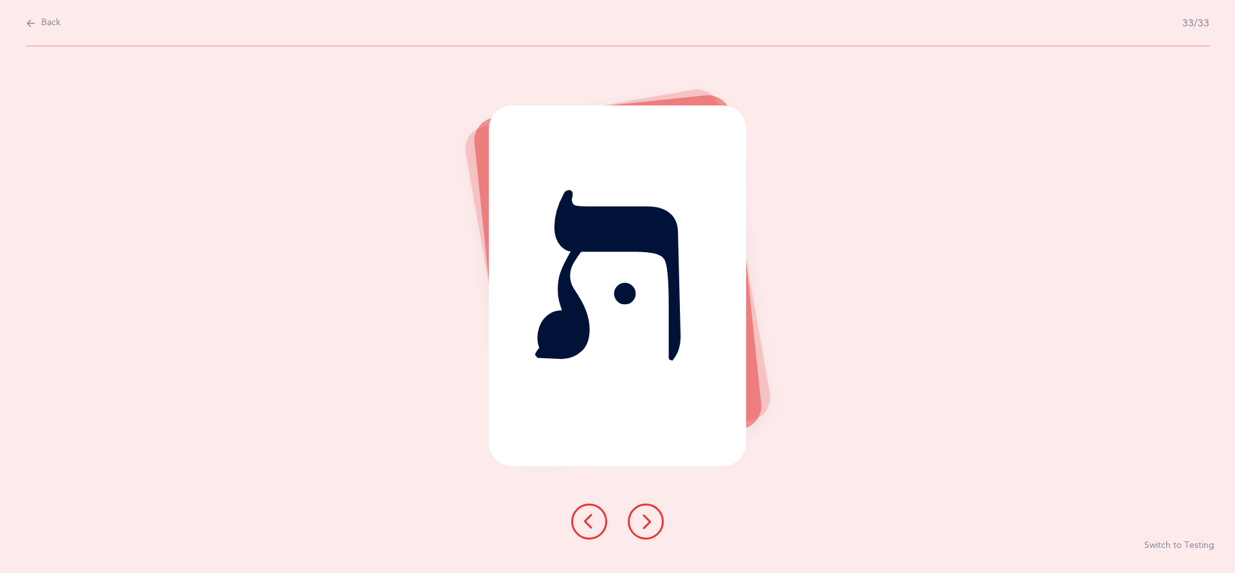
click at [388, 360] on div "תּ Switch to Testing" at bounding box center [617, 309] width 1235 height 527
click at [48, 18] on span "Back" at bounding box center [50, 23] width 19 height 13
select select "27"
select select "single"
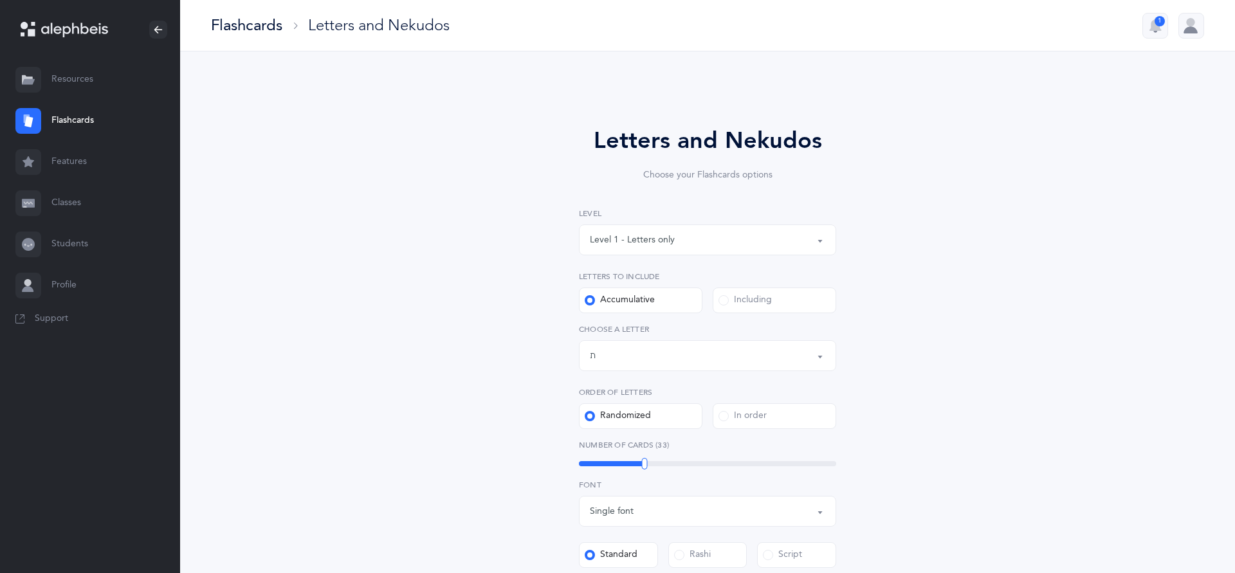
click at [242, 243] on div "Letters and Nekudos Choose your Flashcards options Level 1 - Letters only Level…" at bounding box center [707, 478] width 1055 height 855
